Goal: Information Seeking & Learning: Learn about a topic

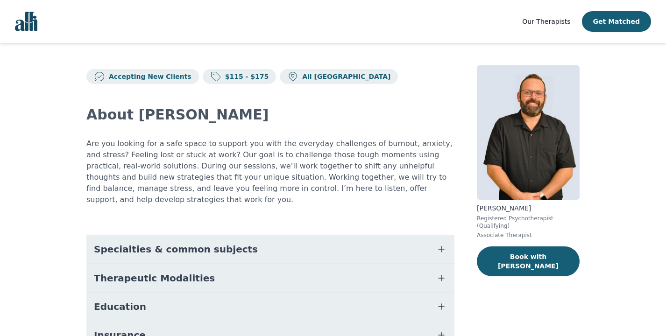
scroll to position [47, 0]
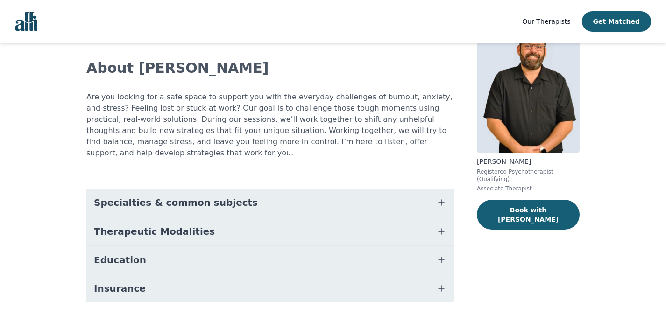
click at [274, 195] on button "Specialties & common subjects" at bounding box center [270, 203] width 368 height 28
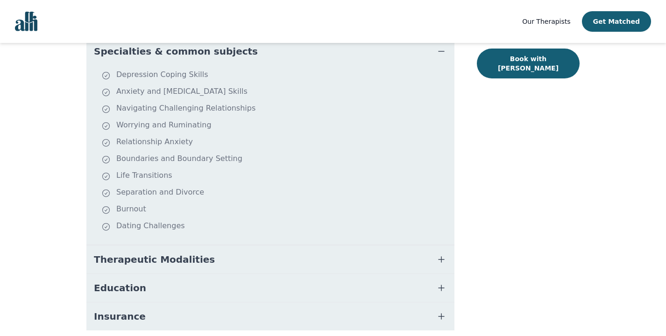
scroll to position [226, 0]
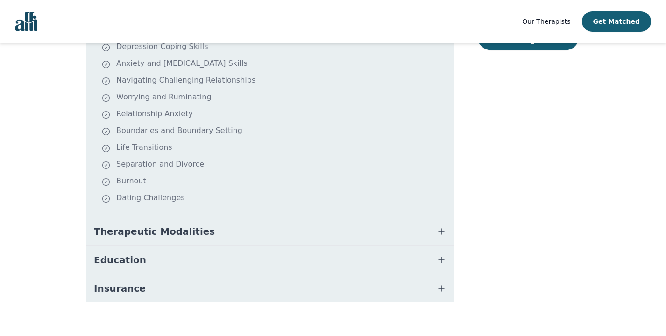
click at [300, 221] on button "Therapeutic Modalities" at bounding box center [270, 232] width 368 height 28
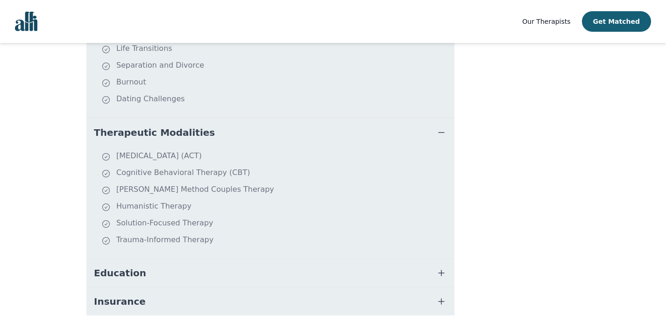
scroll to position [326, 0]
click at [298, 123] on button "Therapeutic Modalities" at bounding box center [270, 132] width 368 height 28
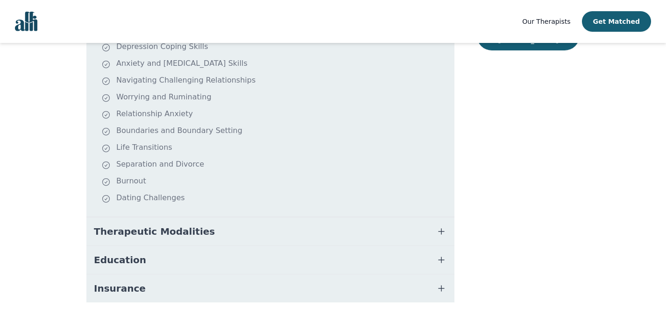
scroll to position [0, 0]
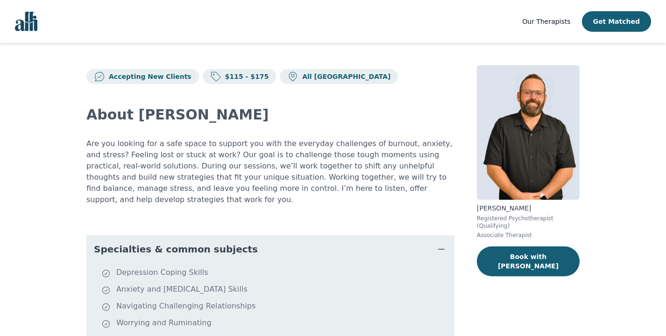
click at [567, 22] on span "Our Therapists" at bounding box center [546, 21] width 48 height 7
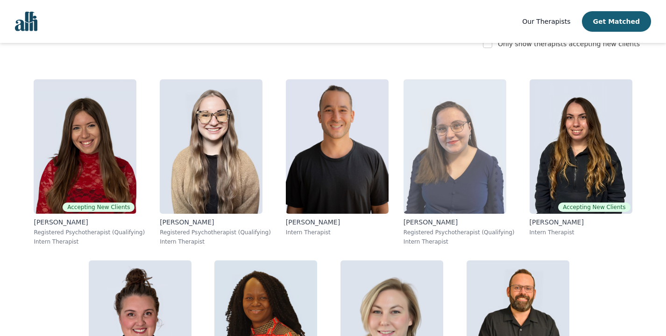
scroll to position [151, 0]
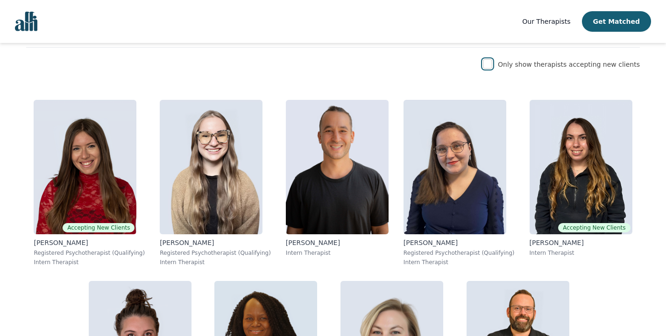
click at [492, 65] on input "checkbox" at bounding box center [487, 63] width 9 height 9
checkbox input "true"
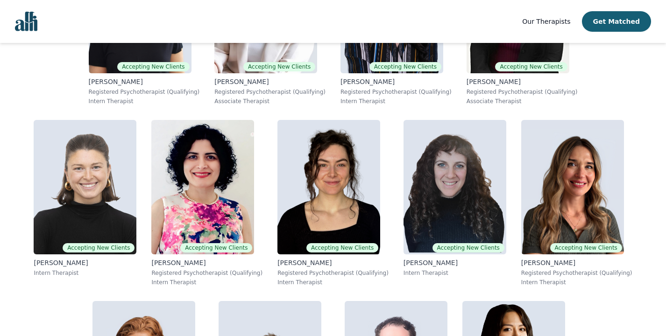
scroll to position [684, 0]
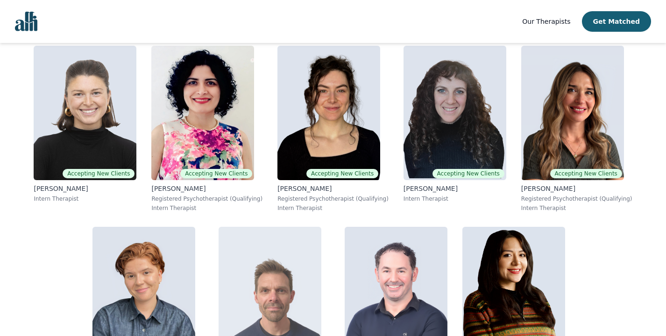
click at [321, 227] on img at bounding box center [270, 294] width 103 height 135
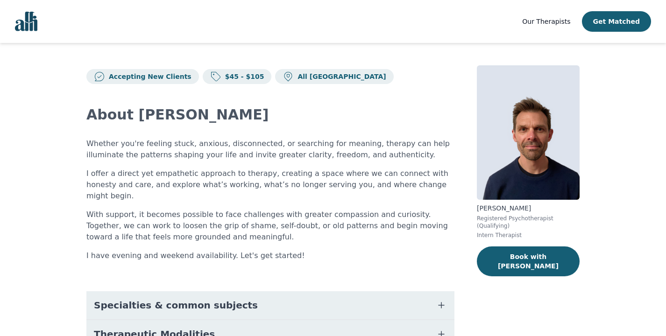
click at [395, 294] on button "Specialties & common subjects" at bounding box center [270, 305] width 368 height 28
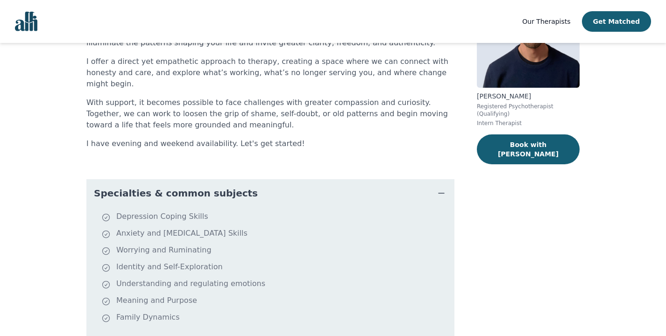
scroll to position [119, 0]
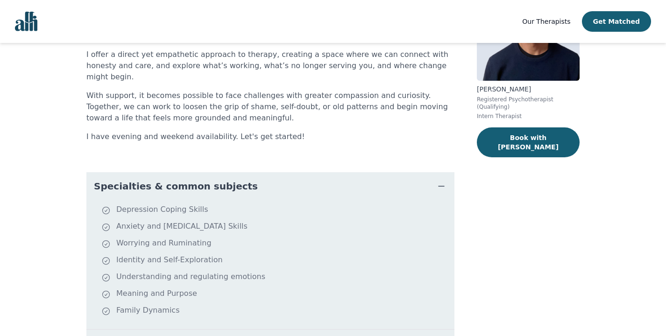
click at [413, 176] on button "Specialties & common subjects" at bounding box center [270, 186] width 368 height 28
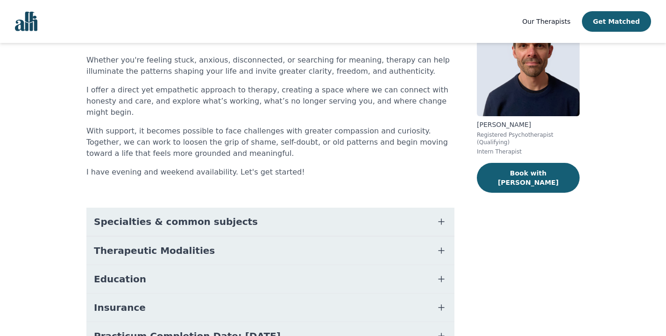
scroll to position [83, 0]
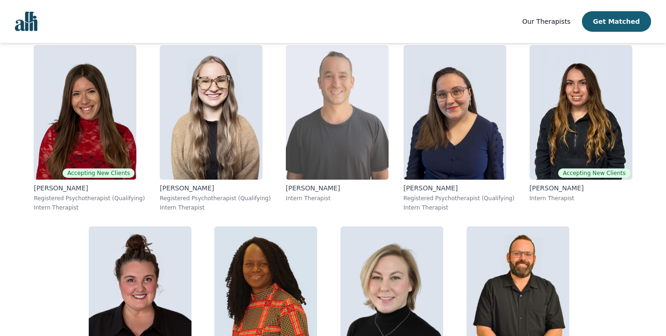
click at [330, 125] on img at bounding box center [337, 112] width 103 height 135
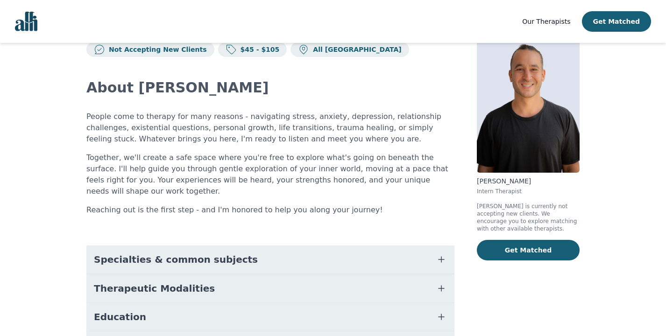
scroll to position [40, 0]
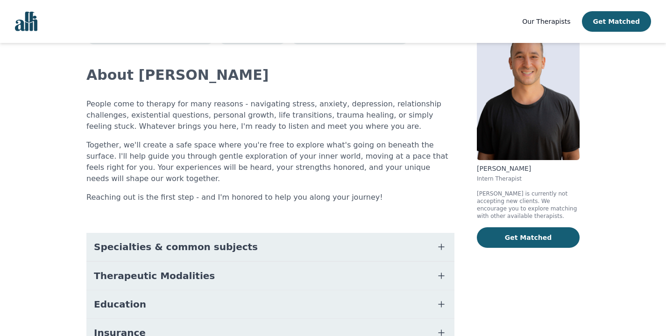
click at [282, 237] on button "Specialties & common subjects" at bounding box center [270, 247] width 368 height 28
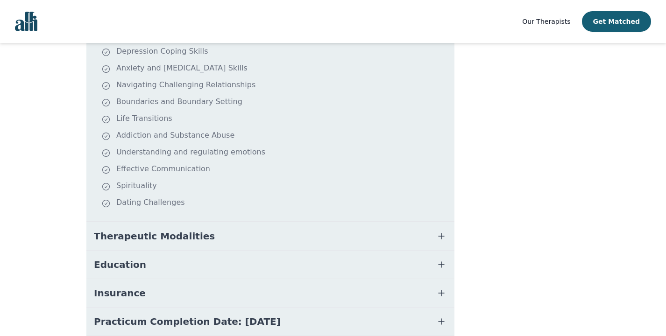
scroll to position [305, 0]
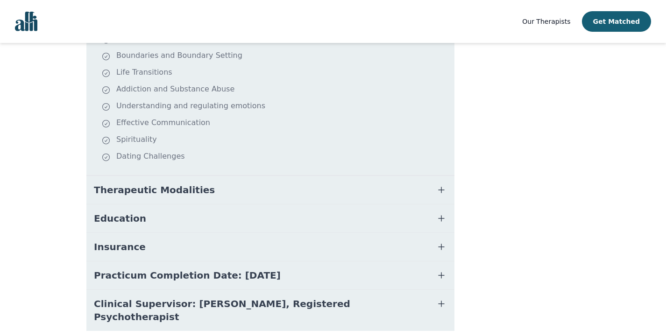
click at [284, 212] on button "Education" at bounding box center [270, 219] width 368 height 28
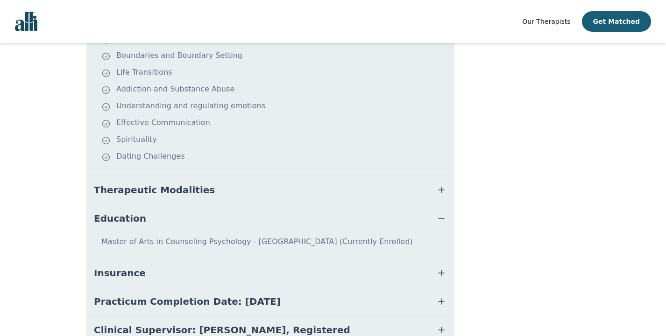
click at [292, 190] on button "Therapeutic Modalities" at bounding box center [270, 190] width 368 height 28
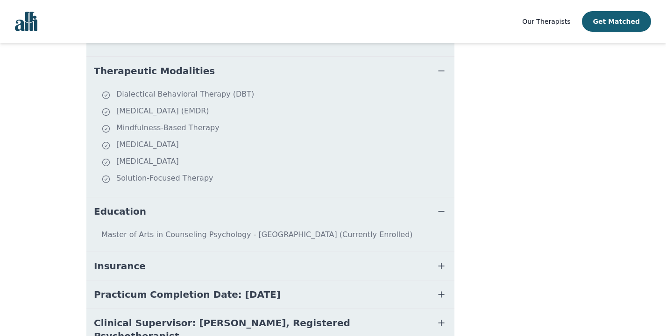
scroll to position [439, 0]
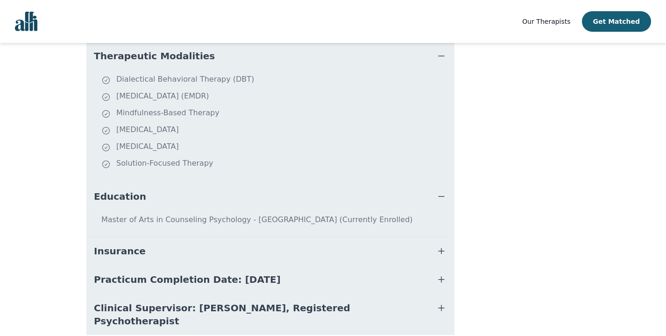
click at [278, 267] on button "Practicum Completion Date: [DATE]" at bounding box center [270, 280] width 368 height 28
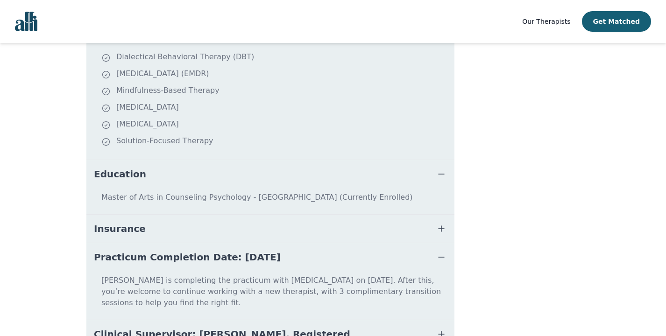
scroll to position [462, 0]
click at [258, 227] on button "Insurance" at bounding box center [270, 228] width 368 height 28
